Goal: Transaction & Acquisition: Obtain resource

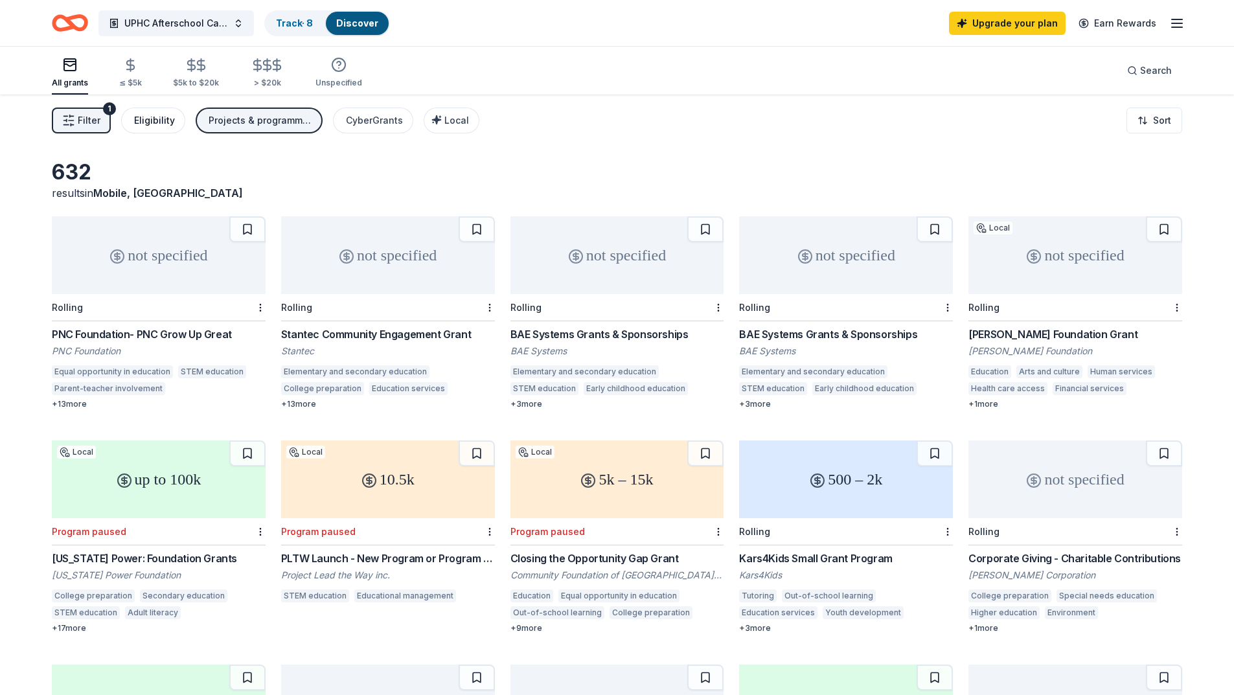
click at [148, 122] on div "Eligibility" at bounding box center [154, 121] width 41 height 16
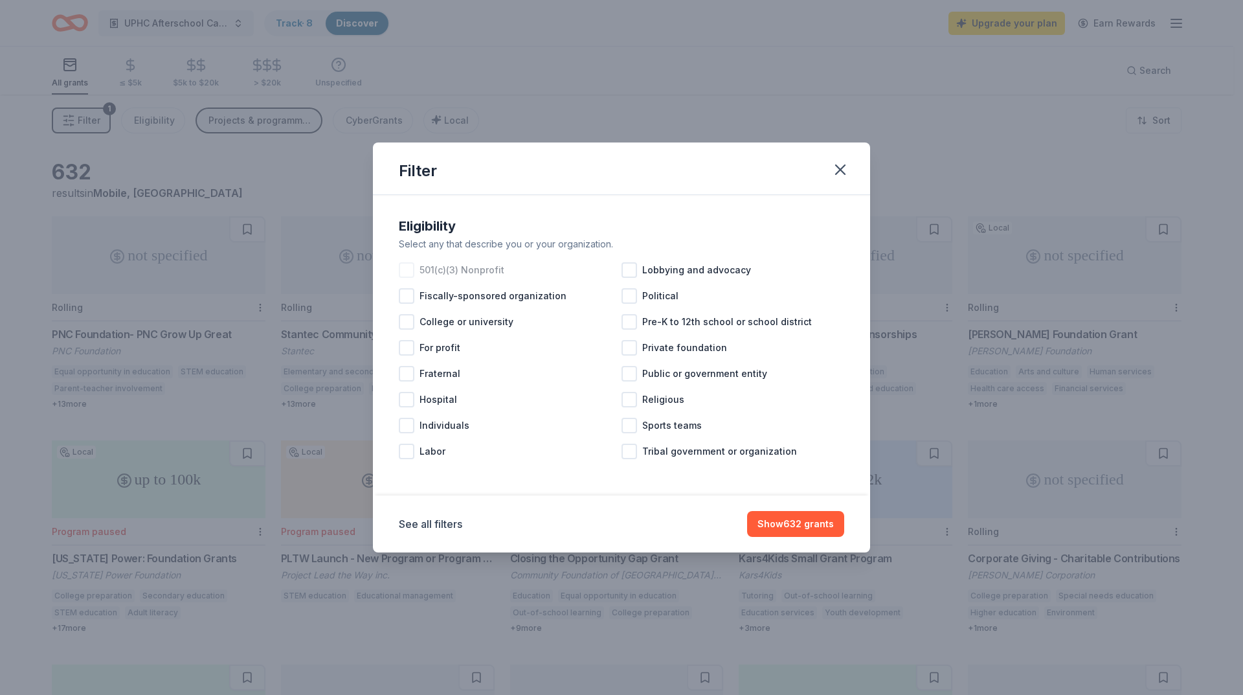
click at [408, 273] on div at bounding box center [407, 270] width 16 height 16
click at [406, 426] on div at bounding box center [407, 426] width 16 height 16
click at [631, 318] on div at bounding box center [630, 322] width 16 height 16
click at [632, 398] on div at bounding box center [630, 400] width 16 height 16
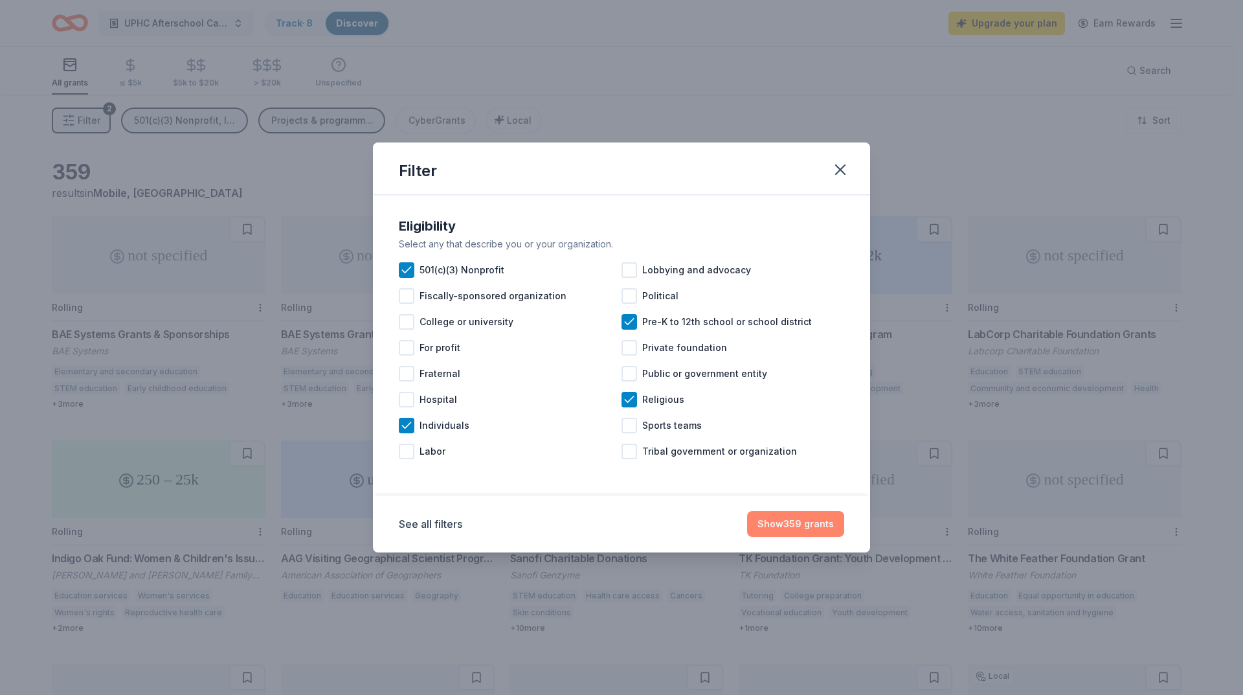
click at [797, 523] on button "Show 359 grants" at bounding box center [795, 524] width 97 height 26
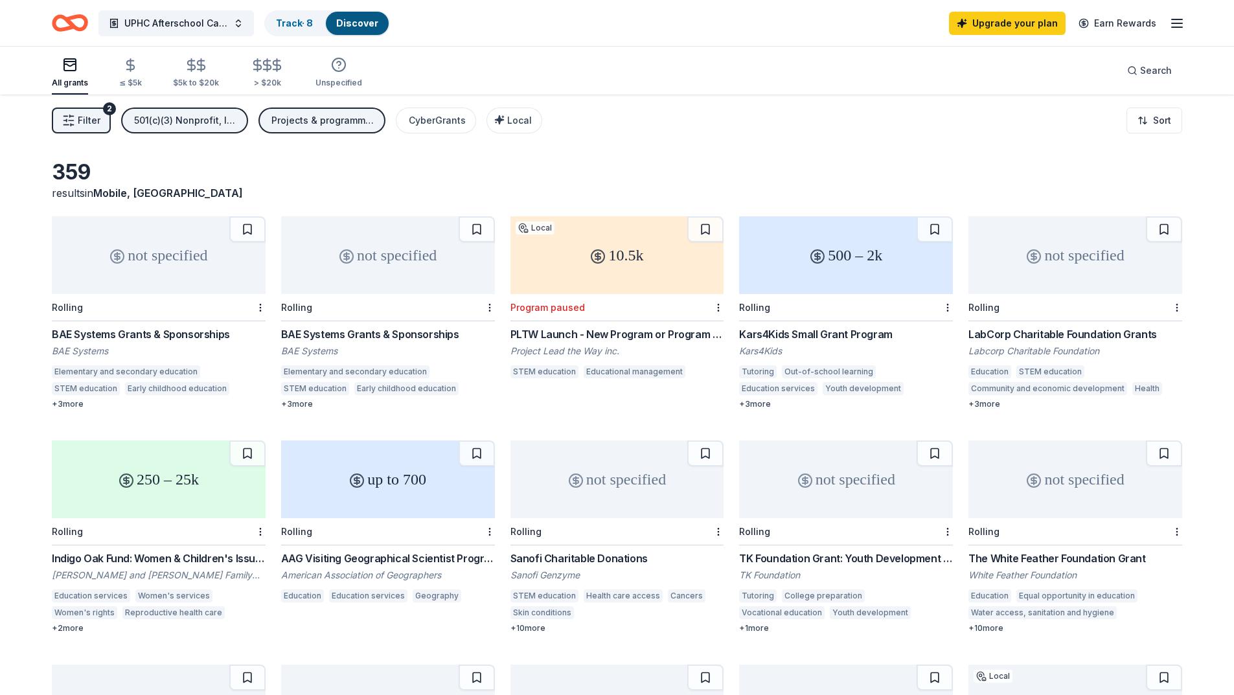
click at [854, 258] on div "500 – 2k" at bounding box center [846, 255] width 214 height 78
click at [445, 115] on div "CyberGrants" at bounding box center [437, 121] width 57 height 16
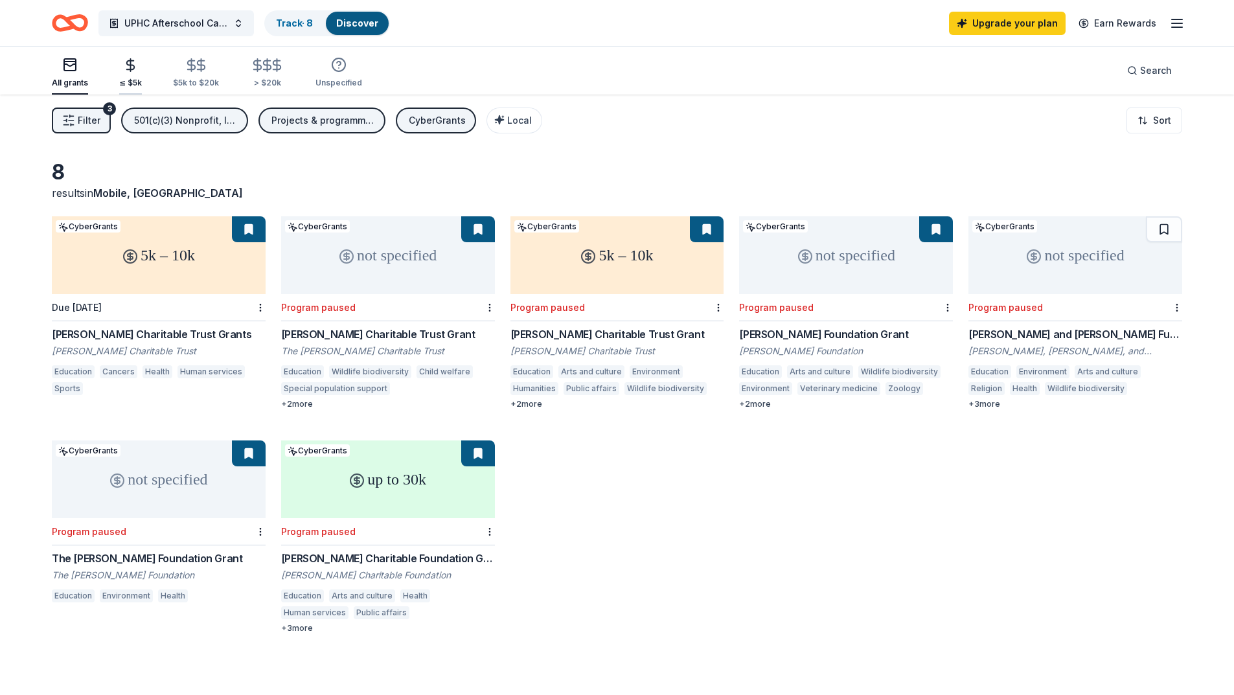
click at [132, 75] on div "≤ $5k" at bounding box center [130, 73] width 23 height 30
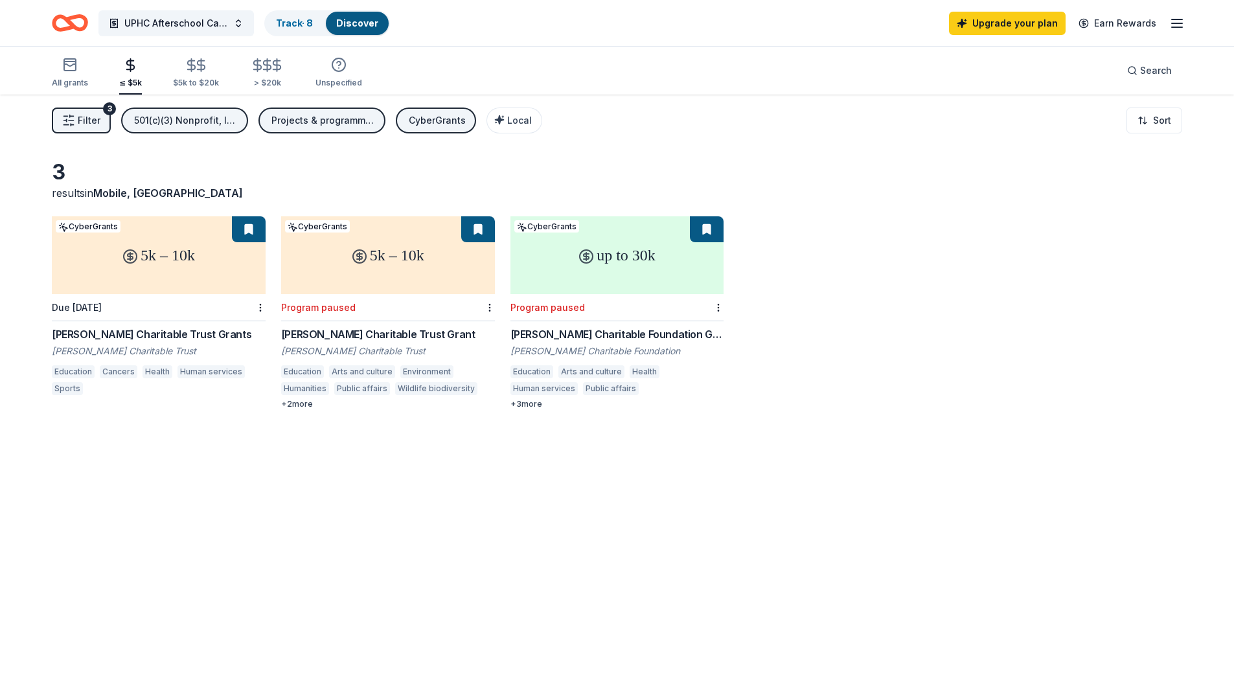
click at [168, 257] on div "5k – 10k" at bounding box center [159, 255] width 214 height 78
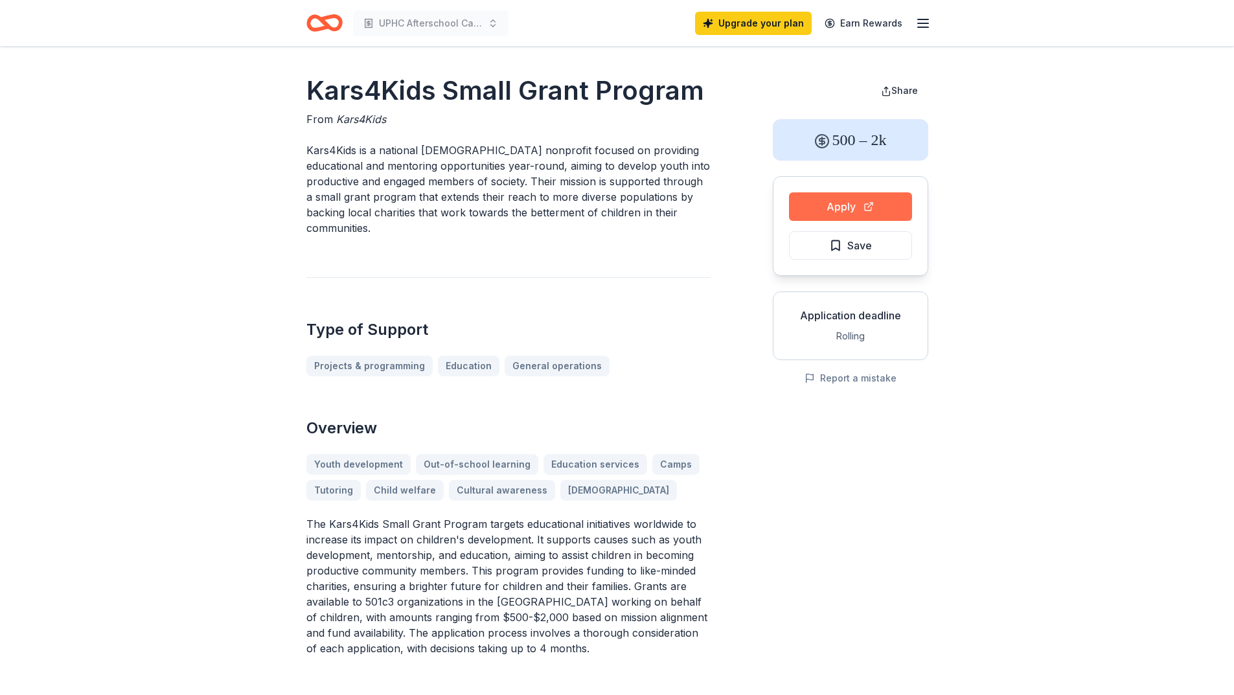
click at [843, 210] on button "Apply" at bounding box center [850, 206] width 123 height 28
